Goal: Book appointment/travel/reservation

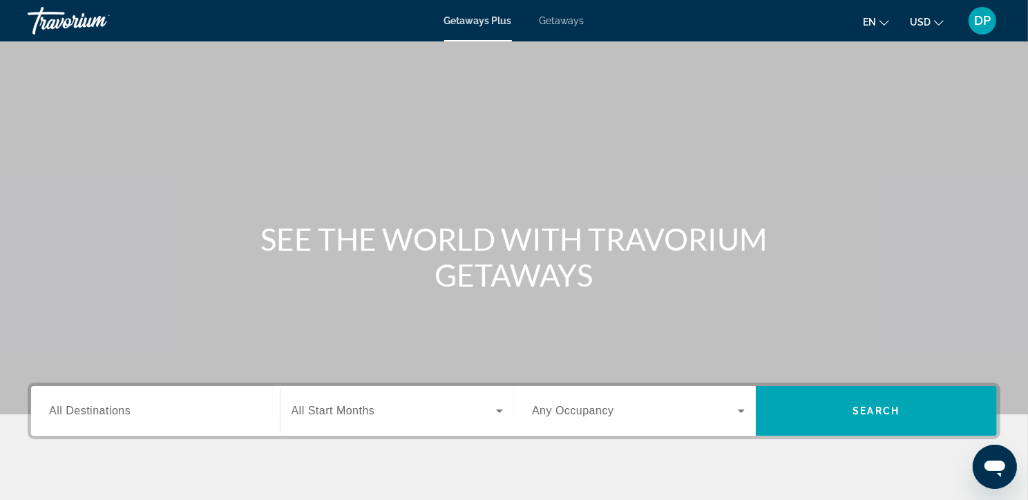
click at [564, 21] on span "Getaways" at bounding box center [562, 20] width 45 height 11
click at [77, 417] on span "All Destinations" at bounding box center [90, 411] width 82 height 12
click at [77, 420] on input "Destination All Destinations" at bounding box center [155, 412] width 213 height 17
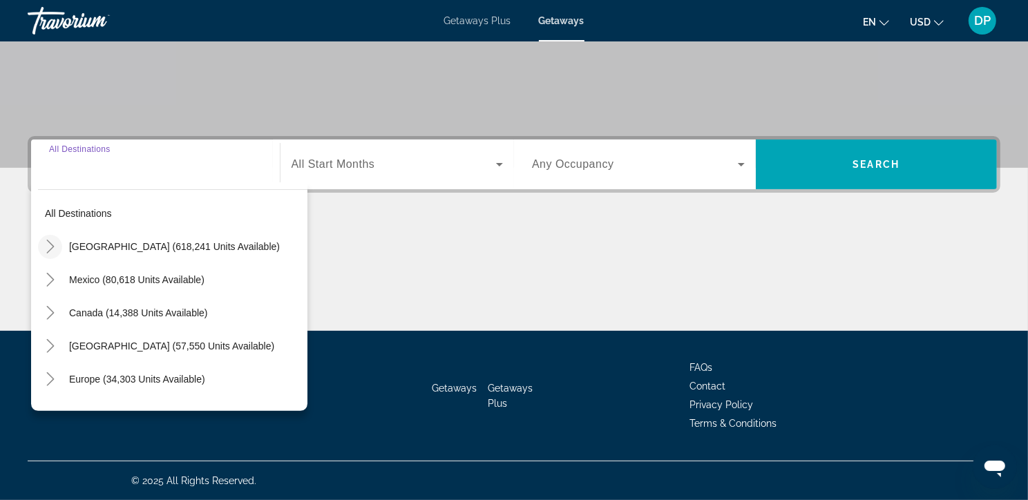
click at [53, 240] on icon "Toggle United States (618,241 units available)" at bounding box center [51, 247] width 14 height 14
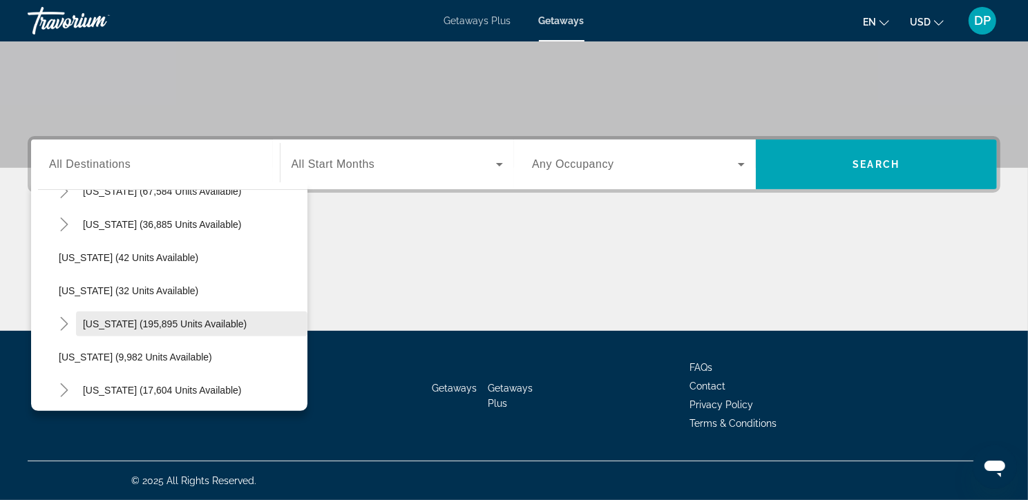
scroll to position [190, 0]
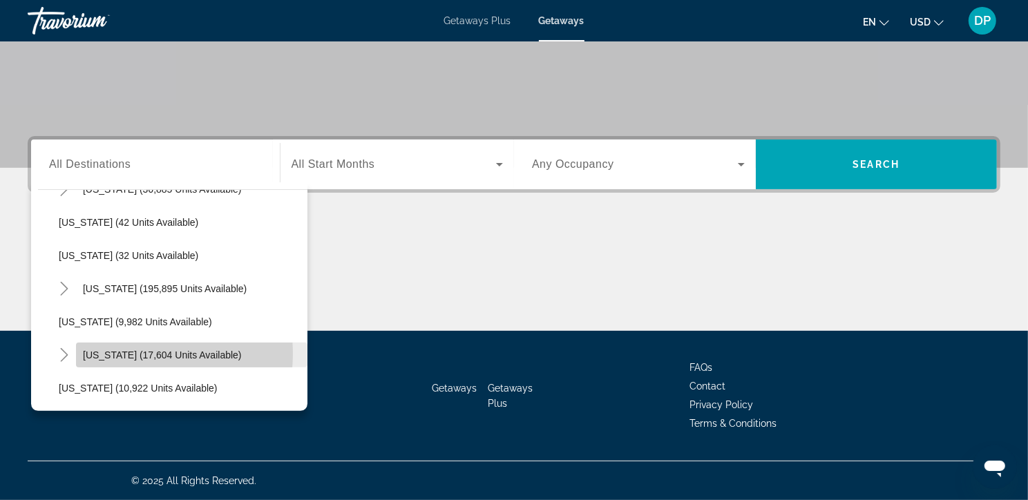
click at [131, 350] on span "Hawaii (17,604 units available)" at bounding box center [162, 355] width 159 height 11
type input "**********"
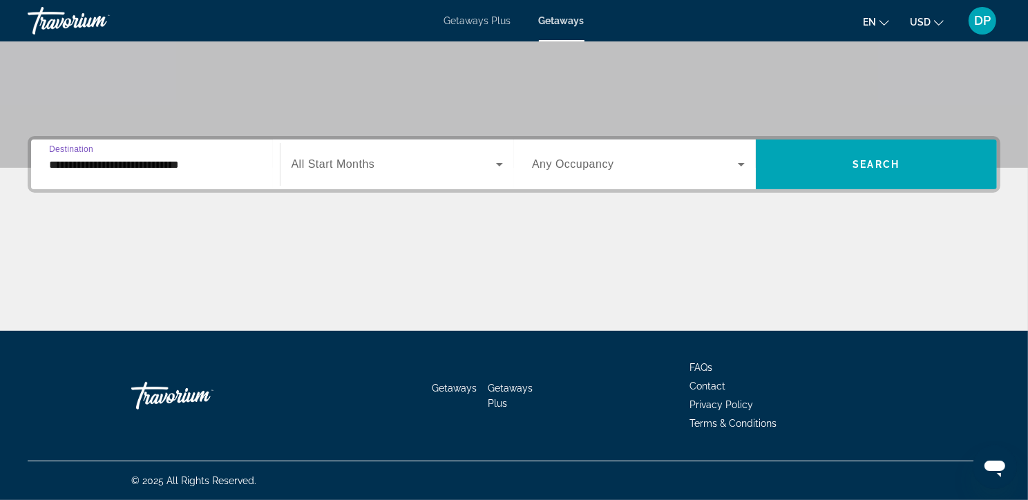
click at [357, 156] on span "Search widget" at bounding box center [394, 164] width 205 height 17
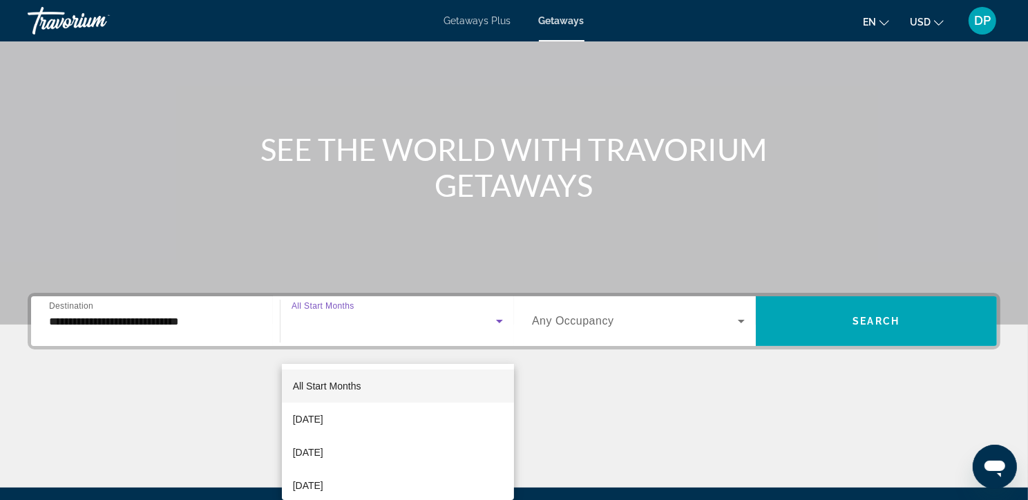
scroll to position [66, 0]
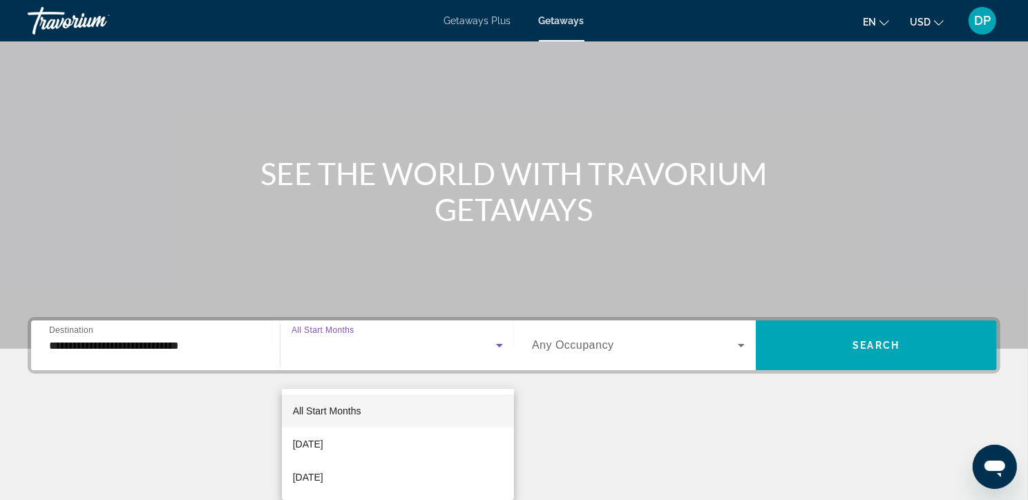
click at [572, 426] on div at bounding box center [514, 250] width 1028 height 500
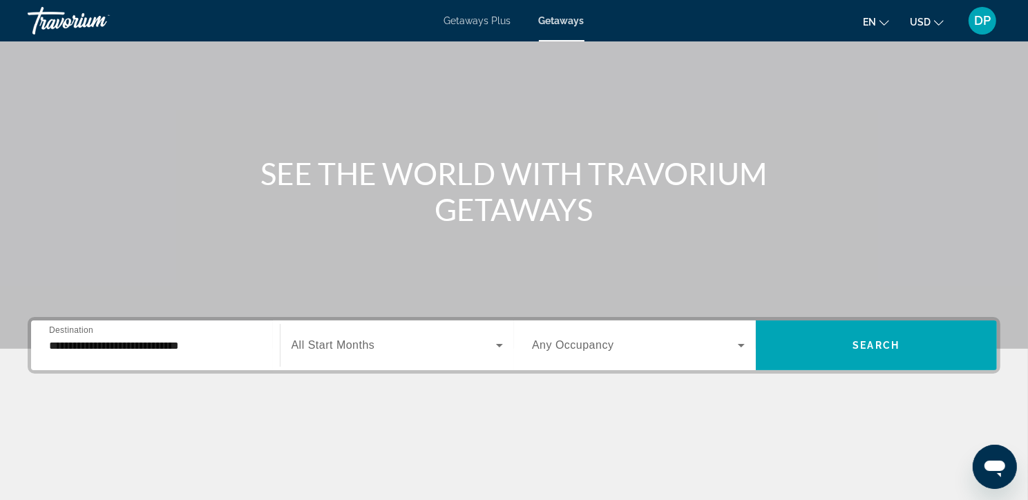
click at [564, 351] on span "Any Occupancy" at bounding box center [573, 345] width 82 height 12
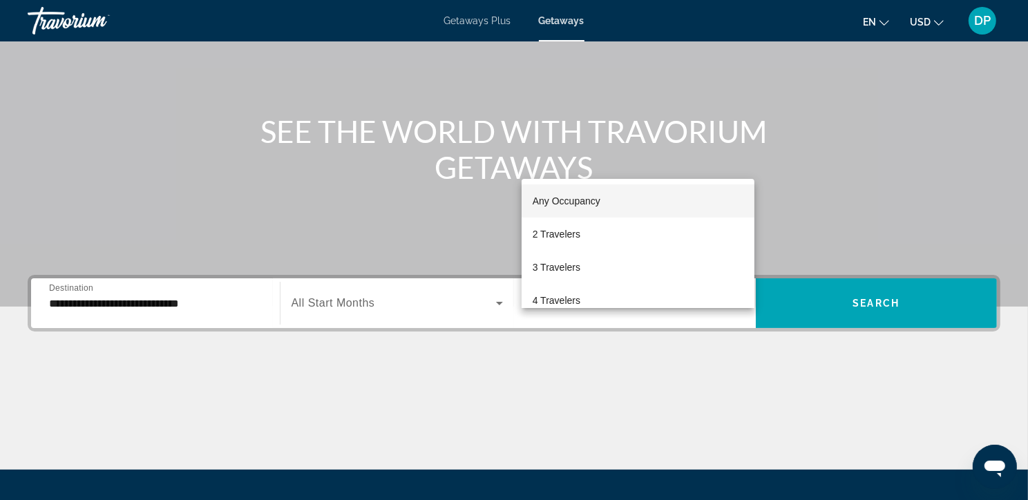
scroll to position [0, 0]
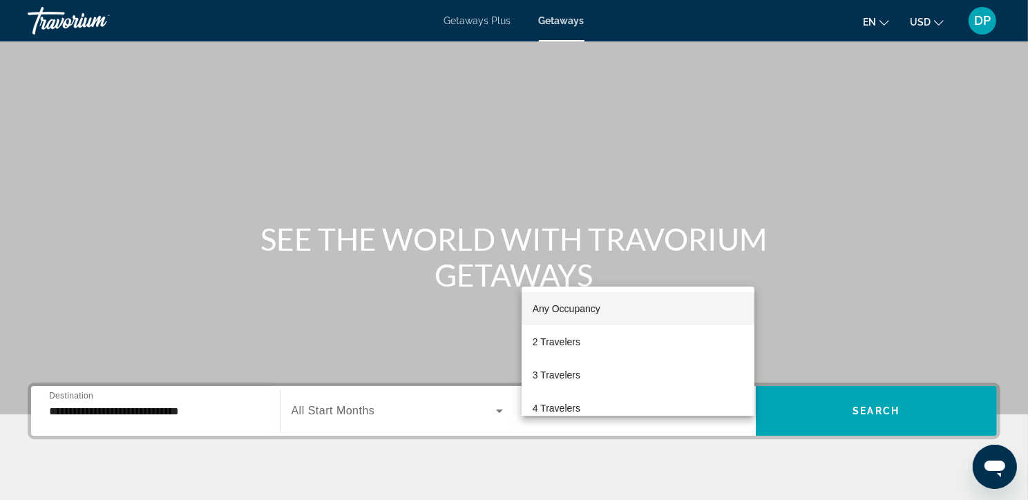
click at [880, 423] on div at bounding box center [514, 250] width 1028 height 500
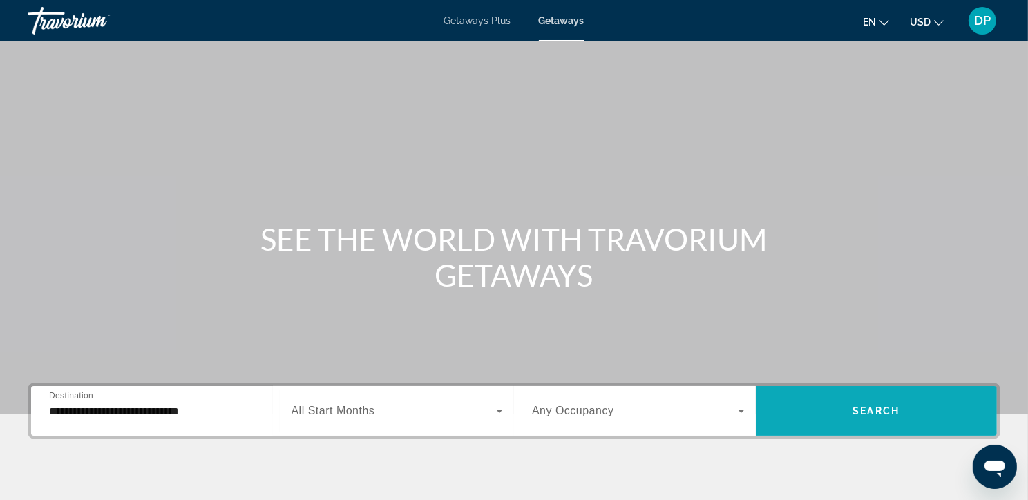
click at [893, 428] on span "Search widget" at bounding box center [877, 411] width 242 height 33
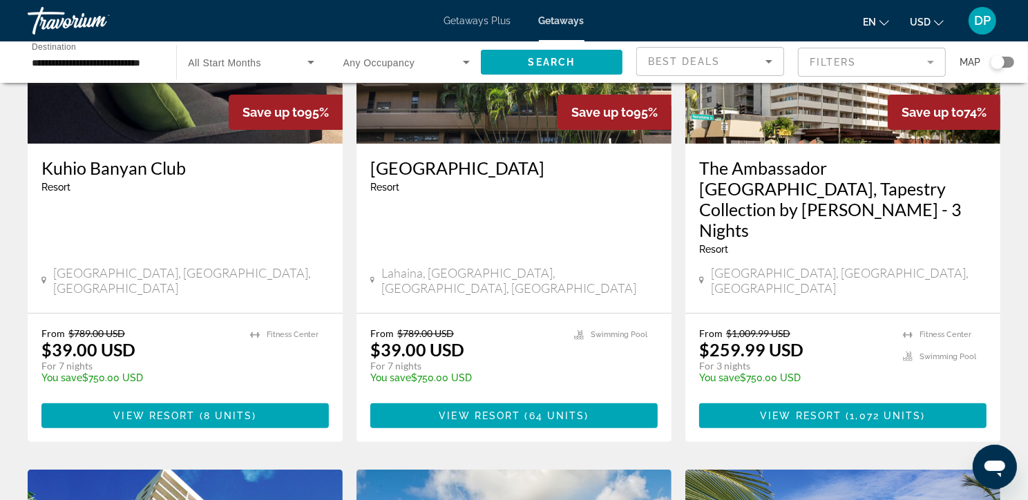
scroll to position [186, 0]
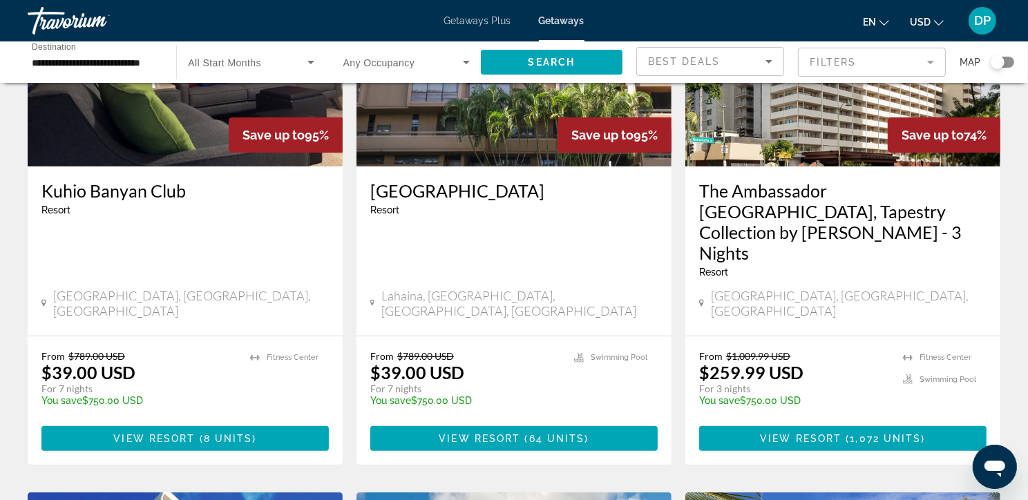
click at [866, 70] on mat-form-field "Filters" at bounding box center [872, 62] width 148 height 29
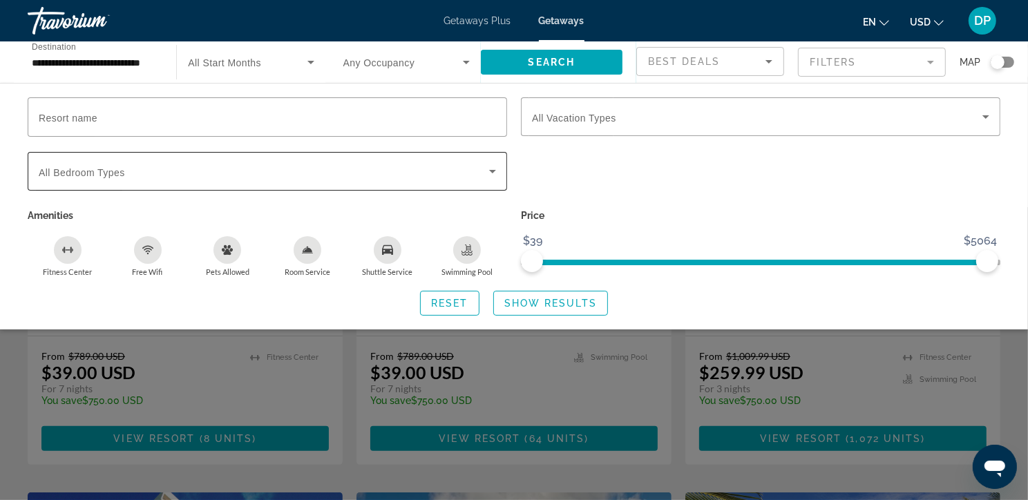
click at [88, 173] on span "All Bedroom Types" at bounding box center [82, 172] width 86 height 11
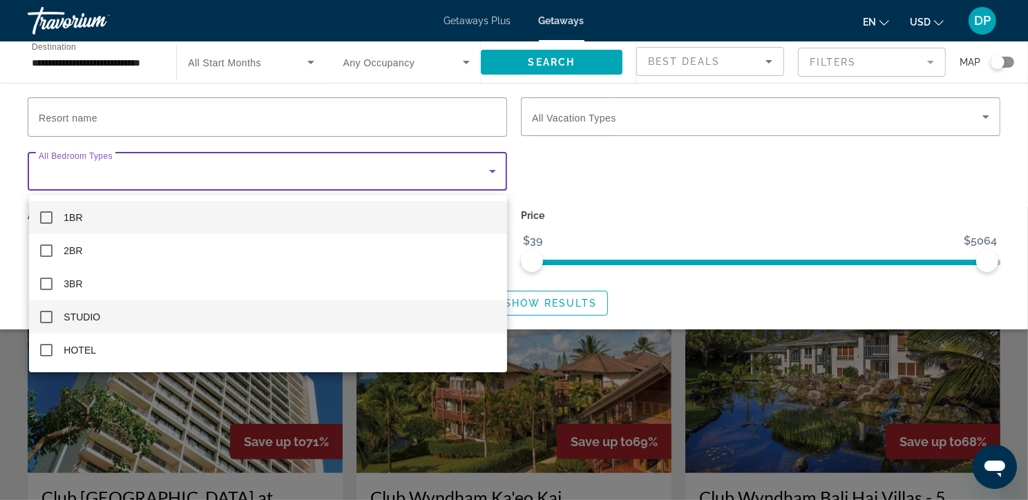
scroll to position [556, 0]
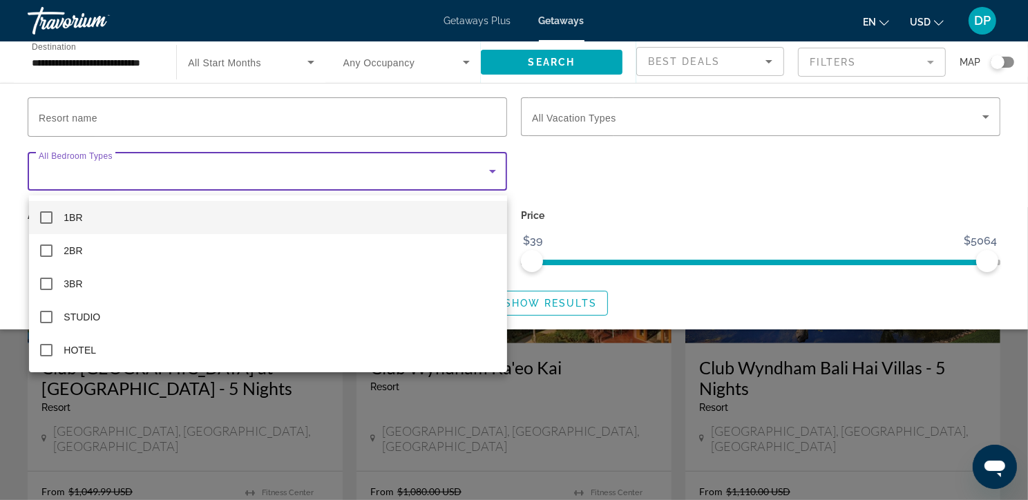
click at [651, 381] on div at bounding box center [514, 250] width 1028 height 500
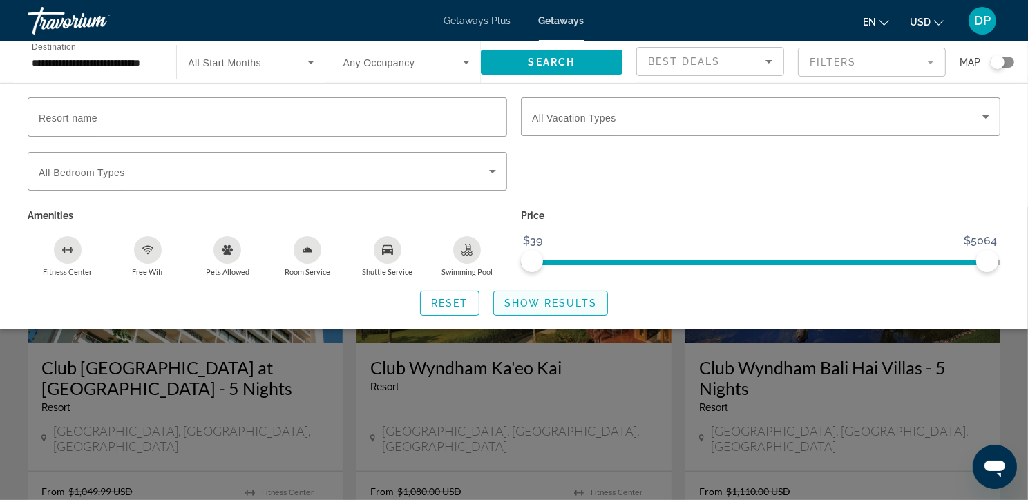
click at [554, 309] on span "Show Results" at bounding box center [550, 303] width 93 height 11
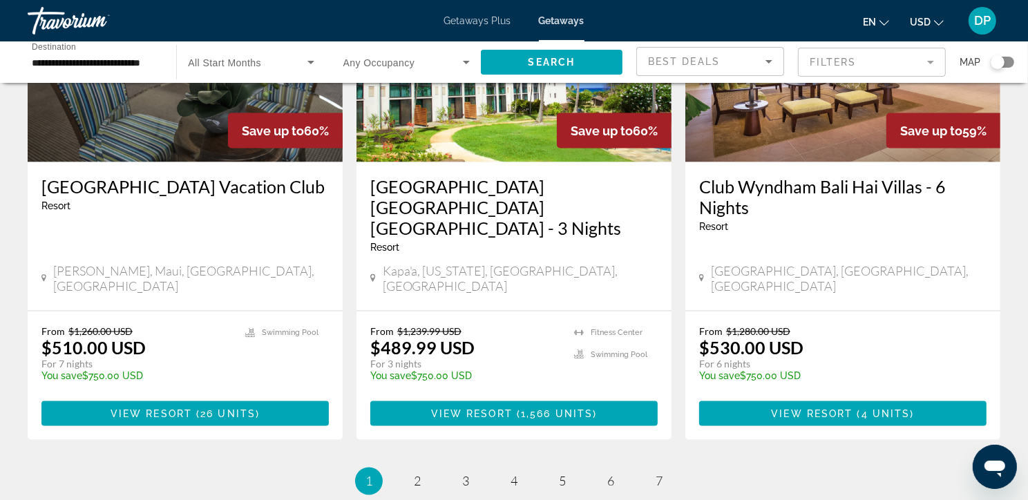
scroll to position [1752, 0]
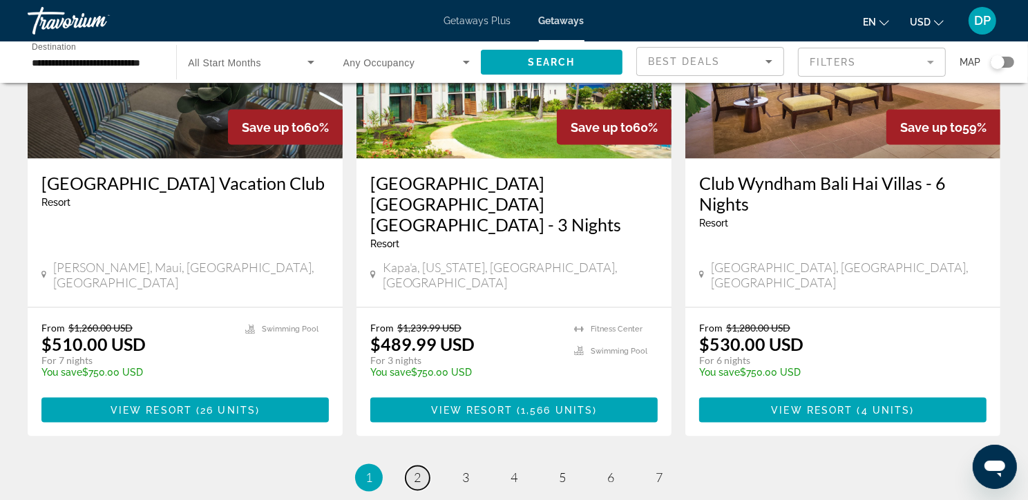
click at [415, 488] on link "page 2" at bounding box center [418, 478] width 24 height 24
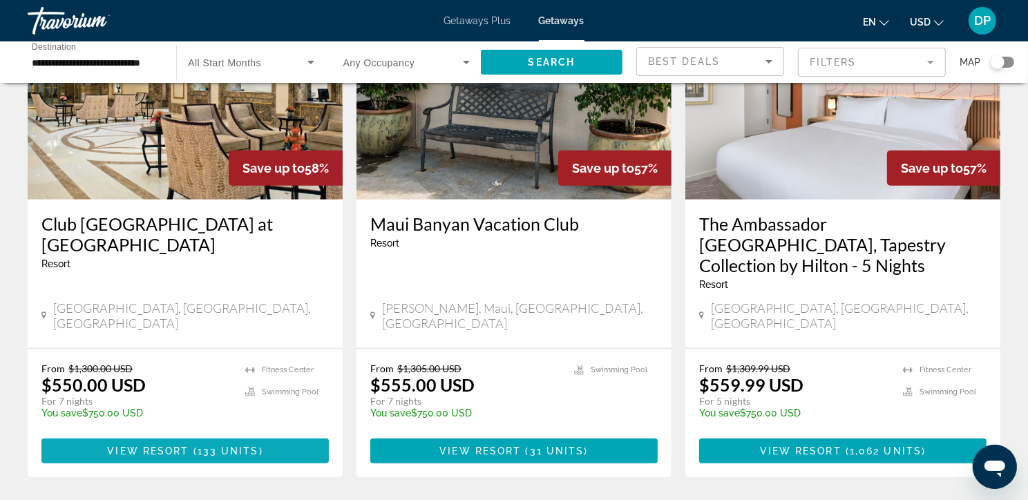
scroll to position [647, 0]
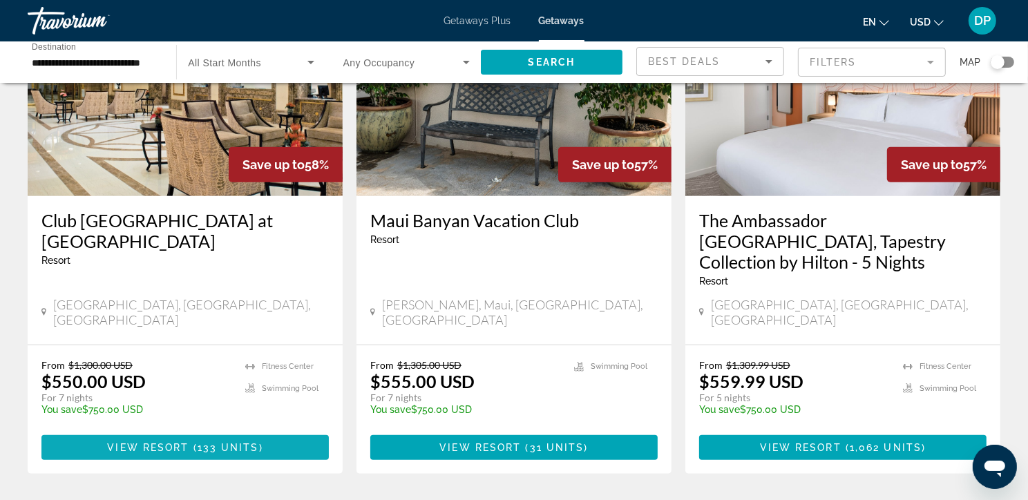
click at [202, 464] on span "Main content" at bounding box center [184, 447] width 287 height 33
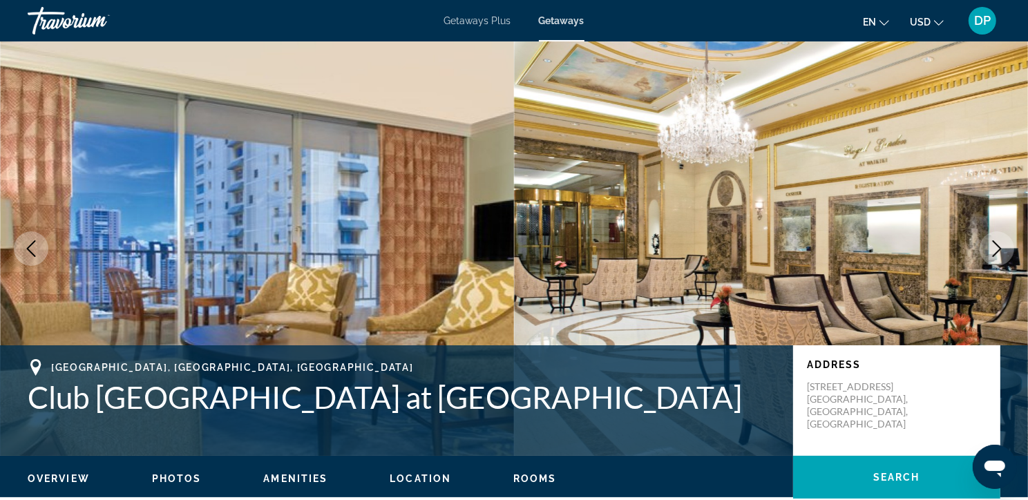
click at [486, 22] on span "Getaways Plus" at bounding box center [477, 20] width 67 height 11
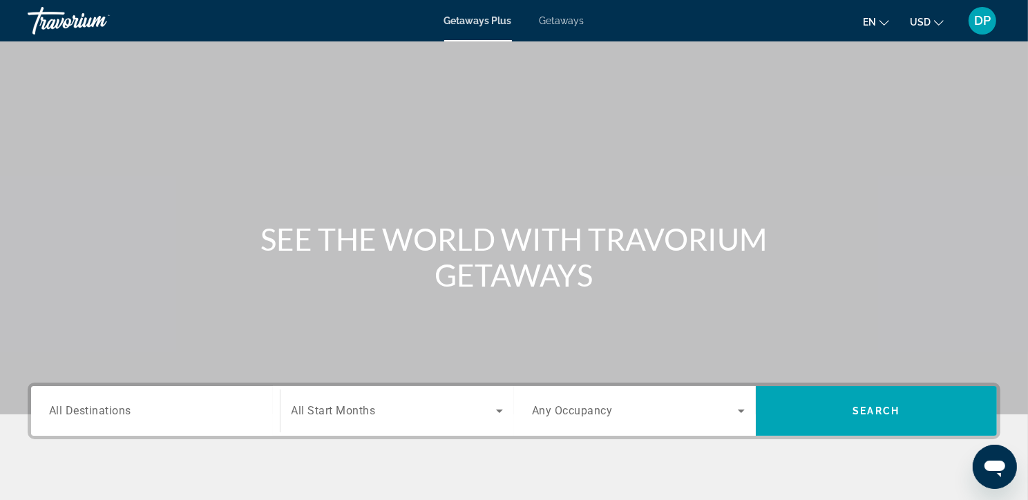
click at [100, 417] on span "All Destinations" at bounding box center [90, 410] width 82 height 13
click at [100, 420] on input "Destination All Destinations" at bounding box center [155, 412] width 213 height 17
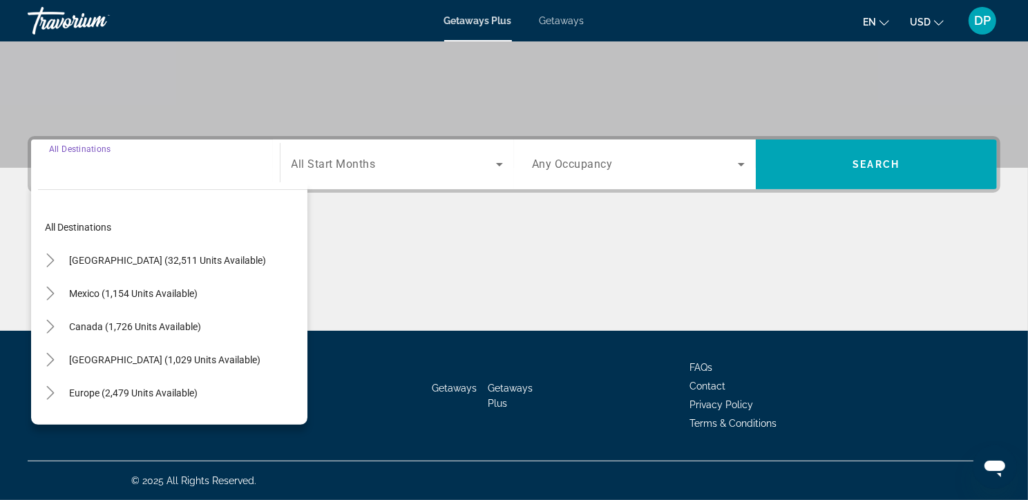
scroll to position [287, 0]
click at [52, 254] on icon "Toggle United States (32,511 units available)" at bounding box center [51, 261] width 14 height 14
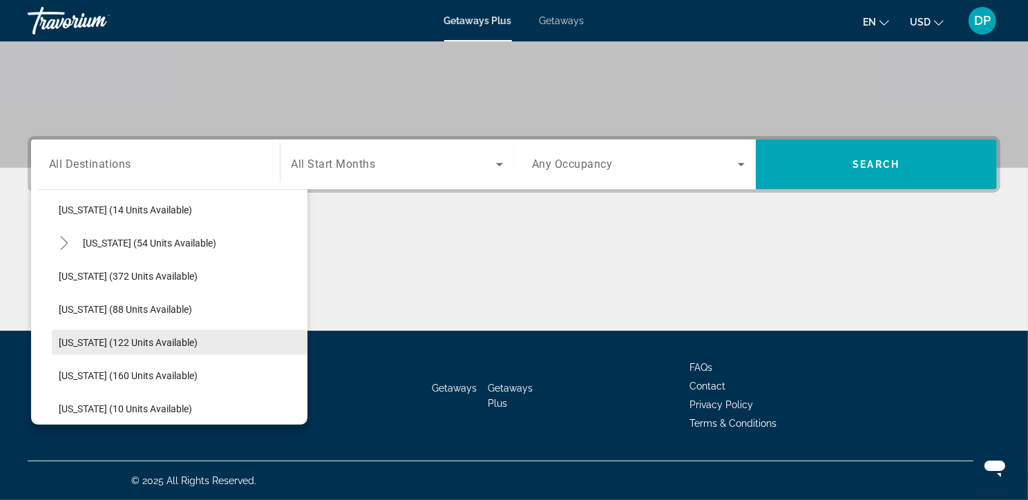
scroll to position [246, 0]
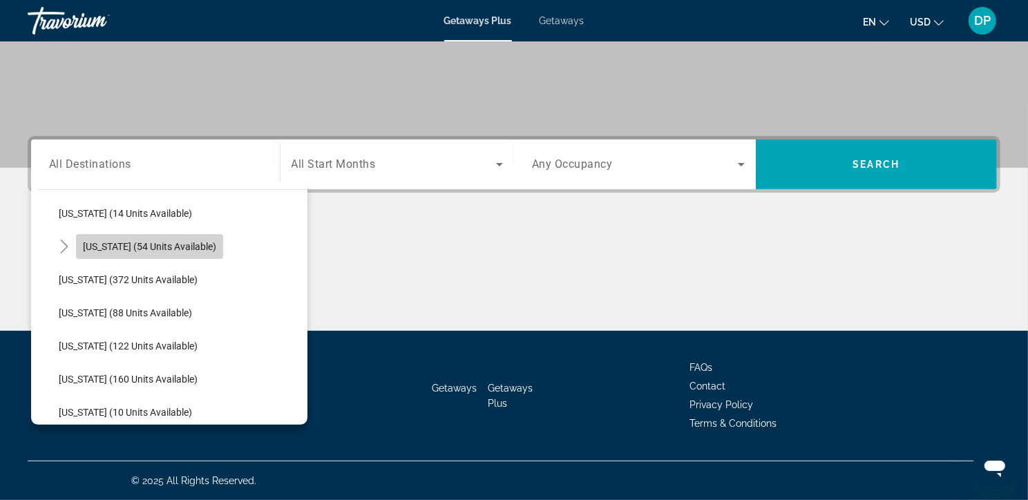
click at [172, 241] on span "[US_STATE] (54 units available)" at bounding box center [149, 246] width 133 height 11
type input "**********"
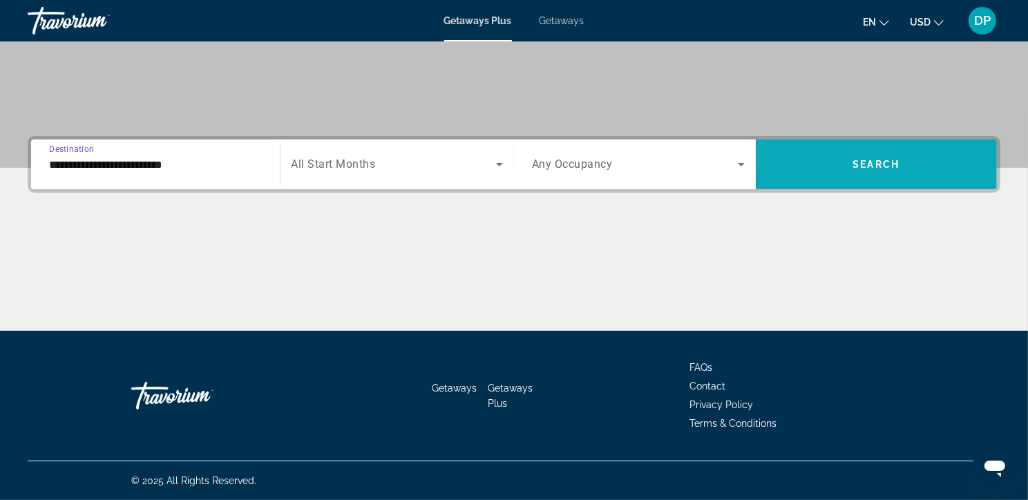
click at [873, 159] on span "Search" at bounding box center [876, 164] width 47 height 11
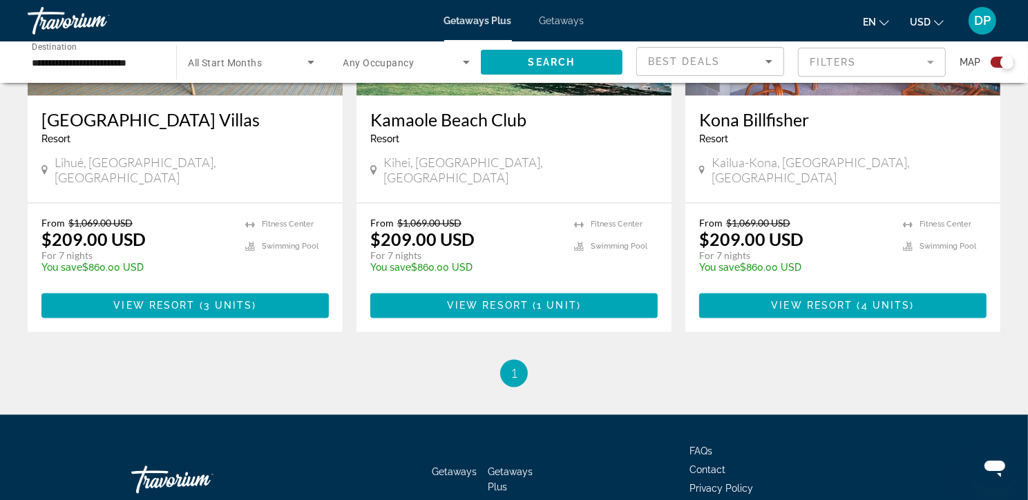
scroll to position [1863, 0]
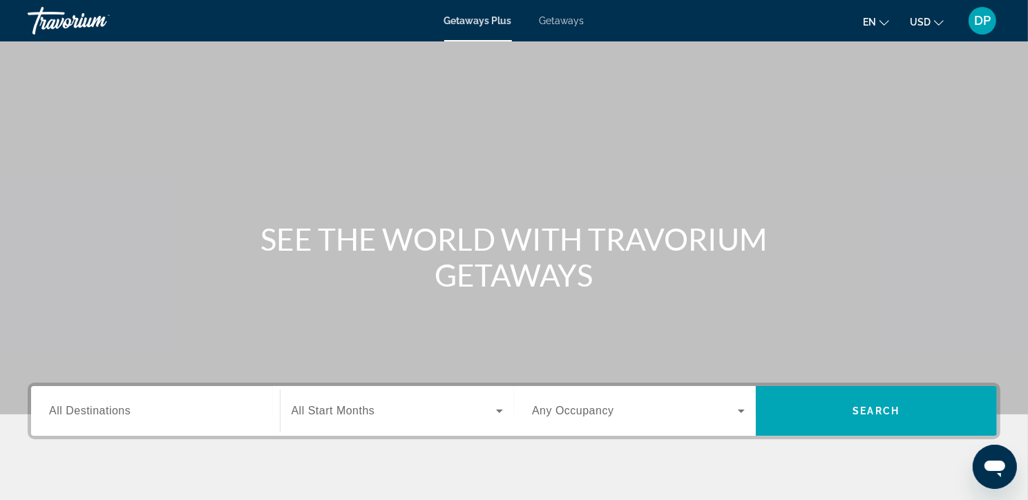
click at [94, 422] on div "Search widget" at bounding box center [155, 411] width 213 height 39
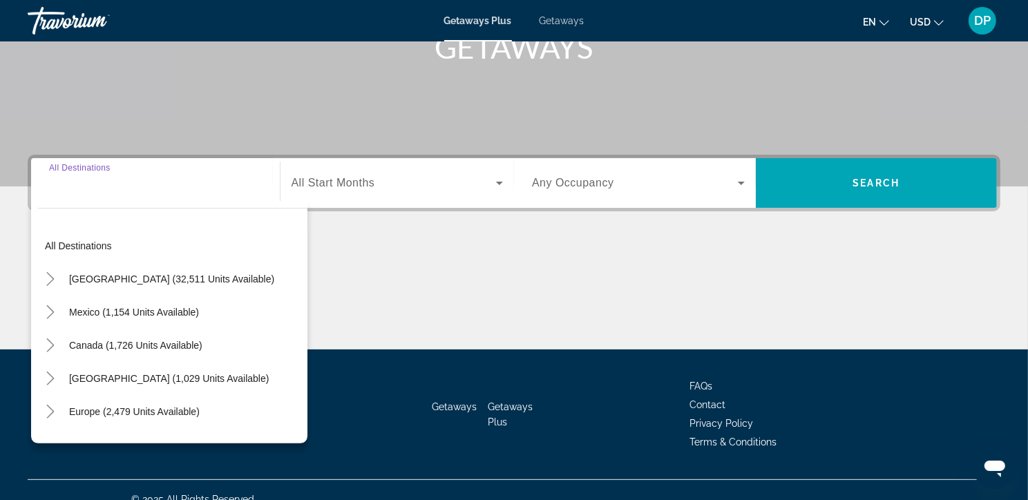
scroll to position [287, 0]
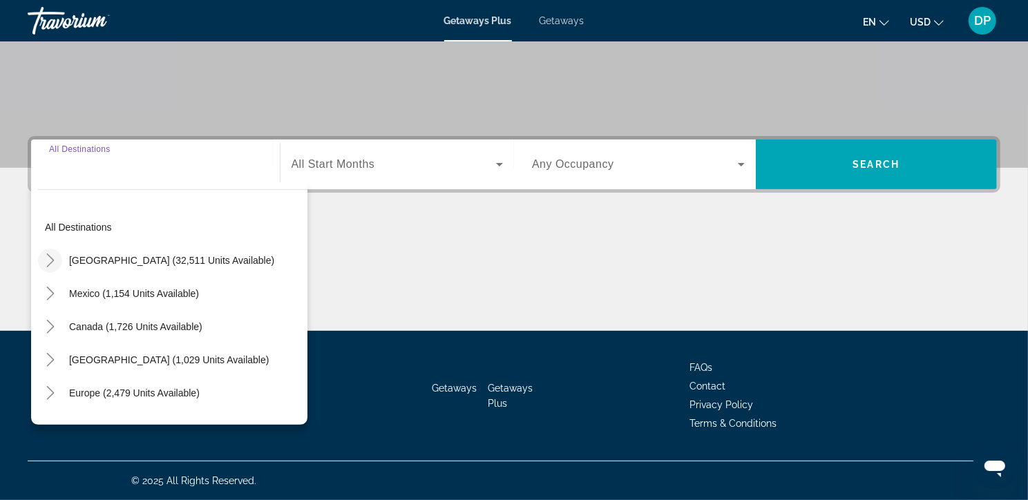
click at [49, 254] on icon "Toggle United States (32,511 units available)" at bounding box center [51, 261] width 14 height 14
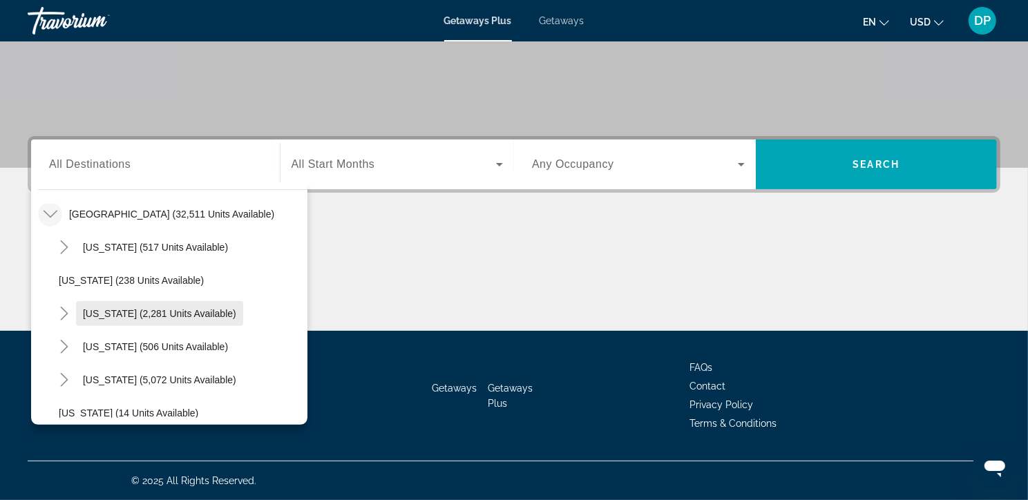
scroll to position [112, 0]
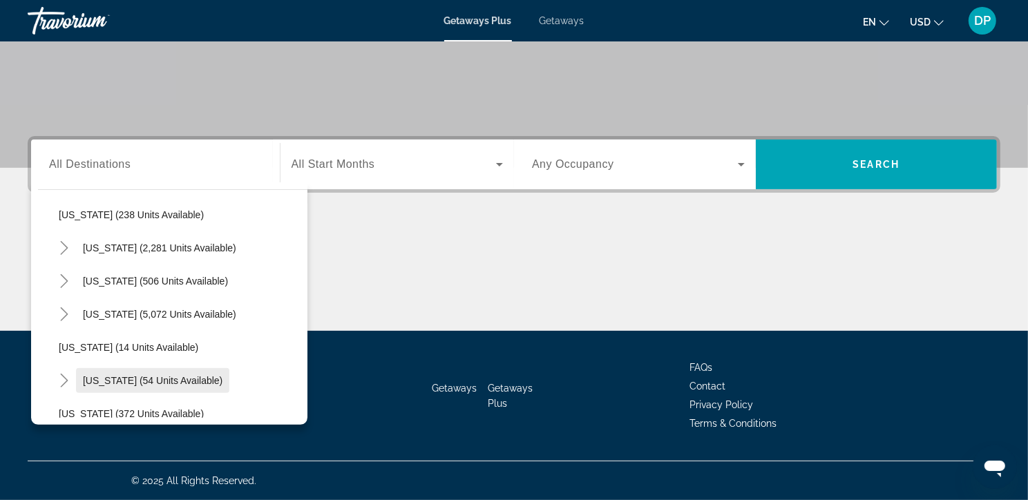
click at [117, 375] on span "[US_STATE] (54 units available)" at bounding box center [153, 380] width 140 height 11
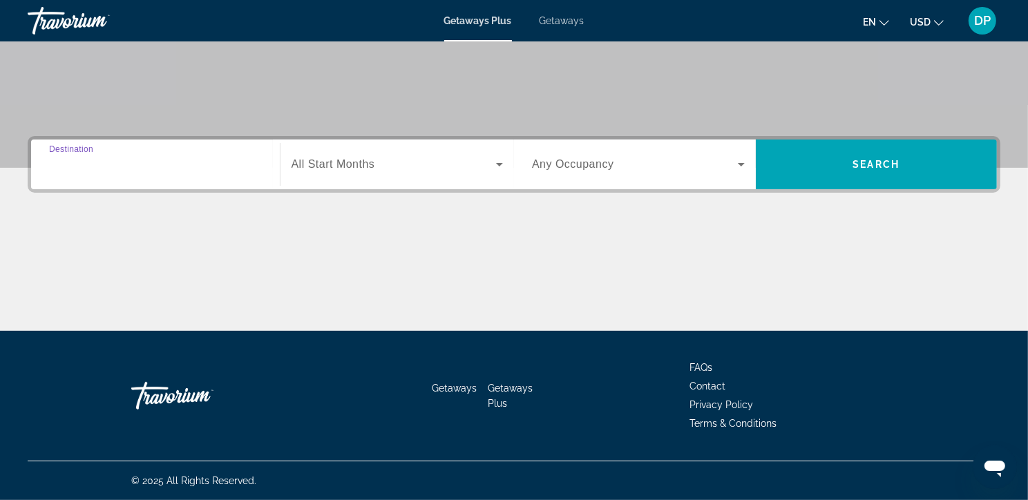
type input "**********"
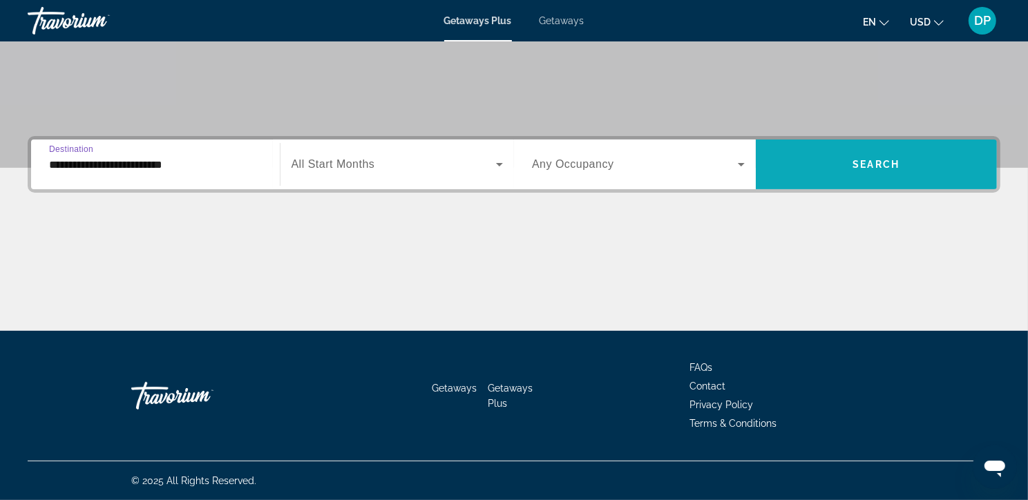
click at [891, 155] on span "Search widget" at bounding box center [877, 164] width 242 height 33
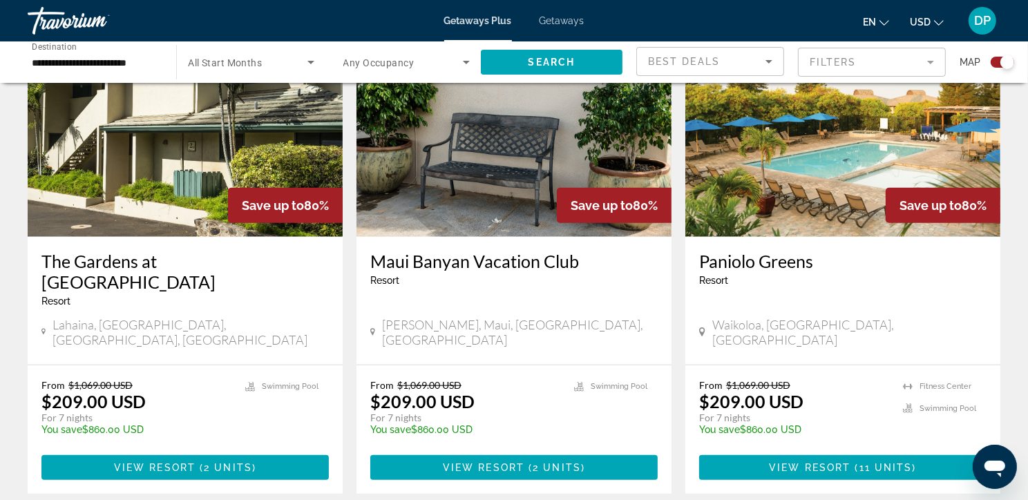
scroll to position [1032, 0]
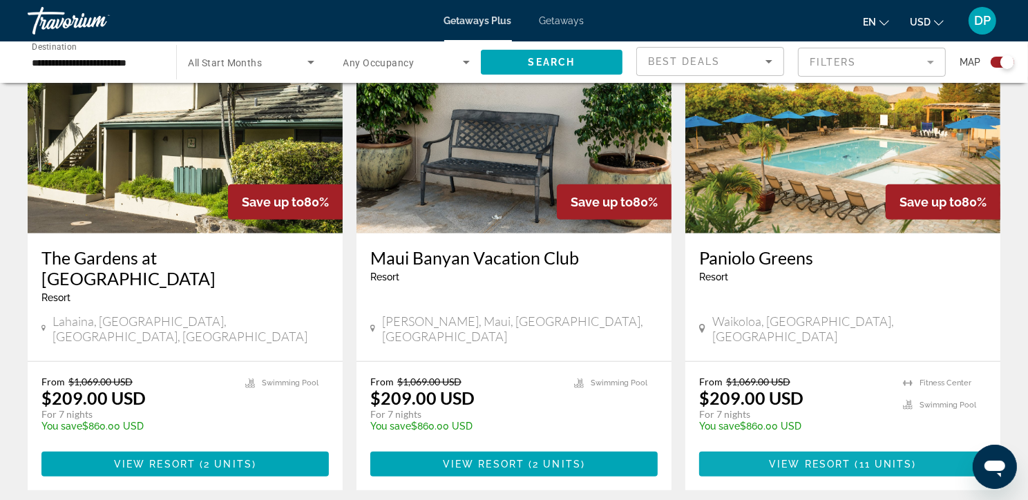
click at [846, 466] on span "View Resort" at bounding box center [810, 464] width 82 height 11
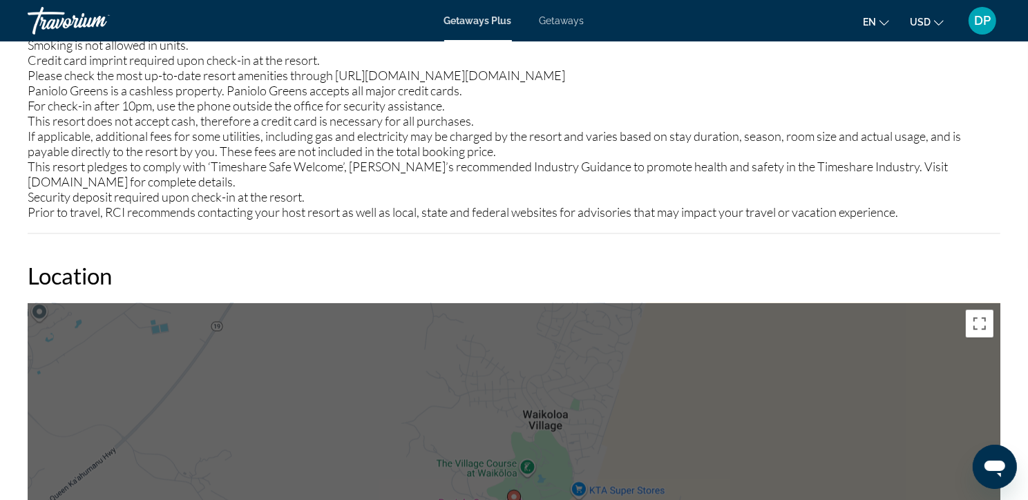
scroll to position [1821, 0]
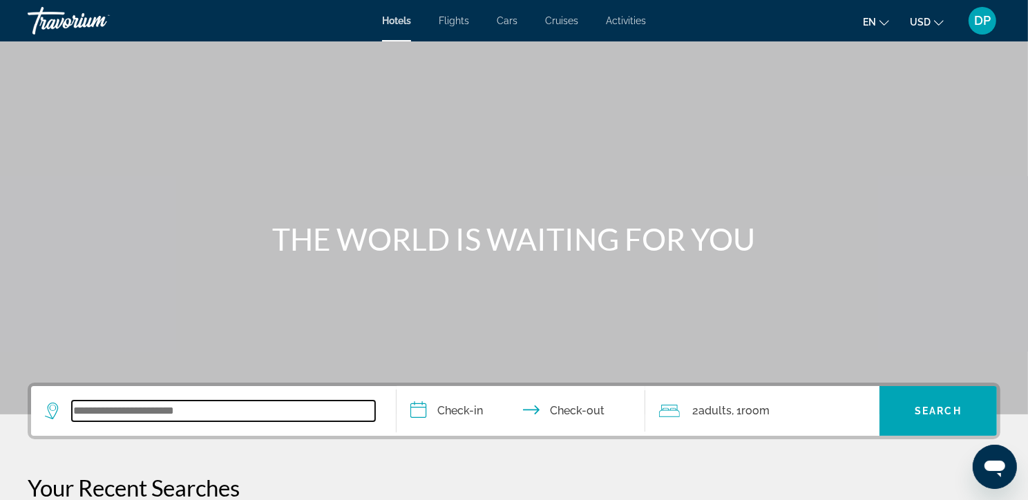
click at [100, 421] on input "Search widget" at bounding box center [223, 411] width 303 height 21
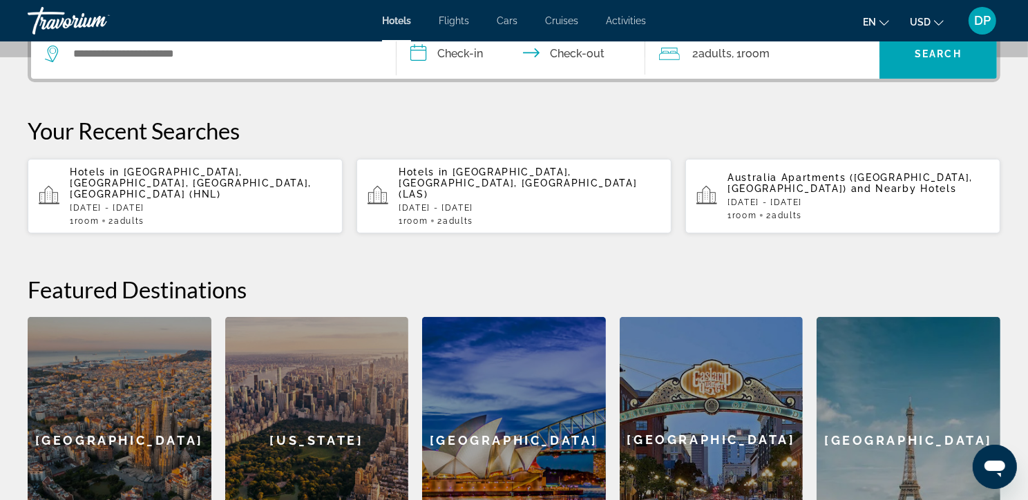
click at [481, 213] on p "Fri, 26 Sep - Mon, 29 Sep" at bounding box center [530, 208] width 262 height 10
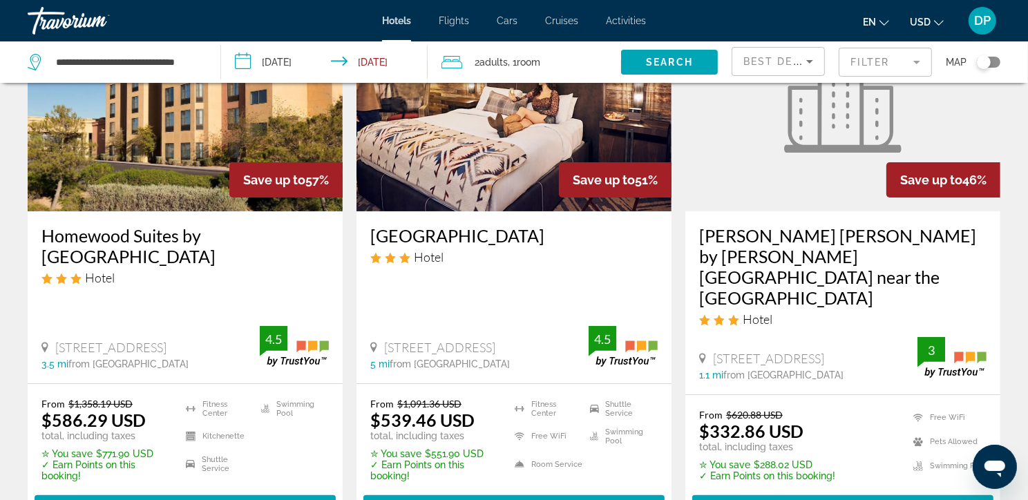
scroll to position [121, 0]
